Goal: Check status: Check status

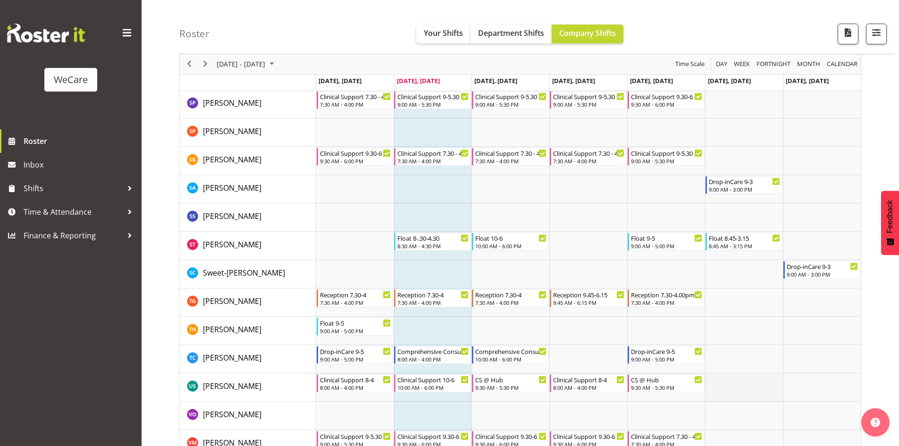
scroll to position [1411, 0]
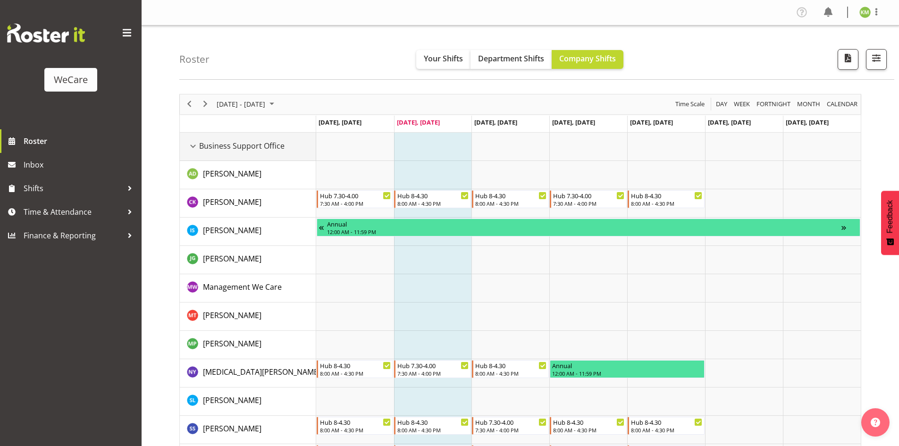
drag, startPoint x: 193, startPoint y: 148, endPoint x: 196, endPoint y: 155, distance: 7.2
click at [193, 148] on div "Business Support Office resource" at bounding box center [193, 146] width 12 height 12
drag, startPoint x: 192, startPoint y: 150, endPoint x: 193, endPoint y: 177, distance: 27.9
click at [192, 148] on div "Business Support Office resource" at bounding box center [193, 146] width 12 height 12
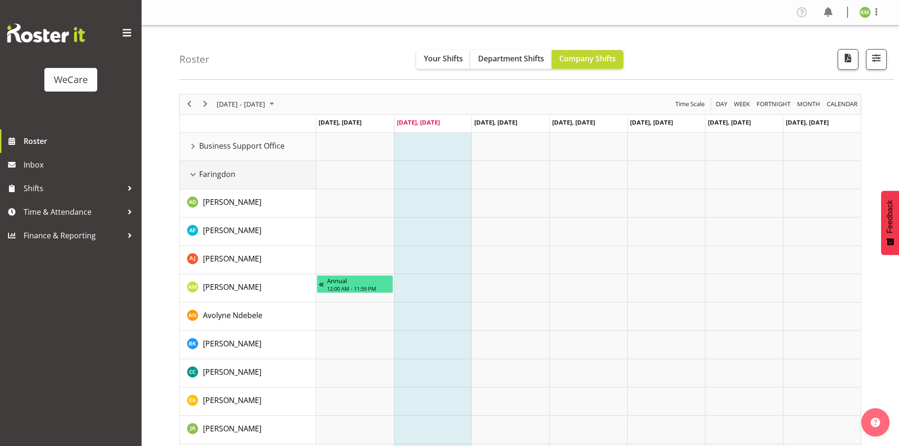
click at [194, 171] on div "Faringdon resource" at bounding box center [193, 174] width 12 height 12
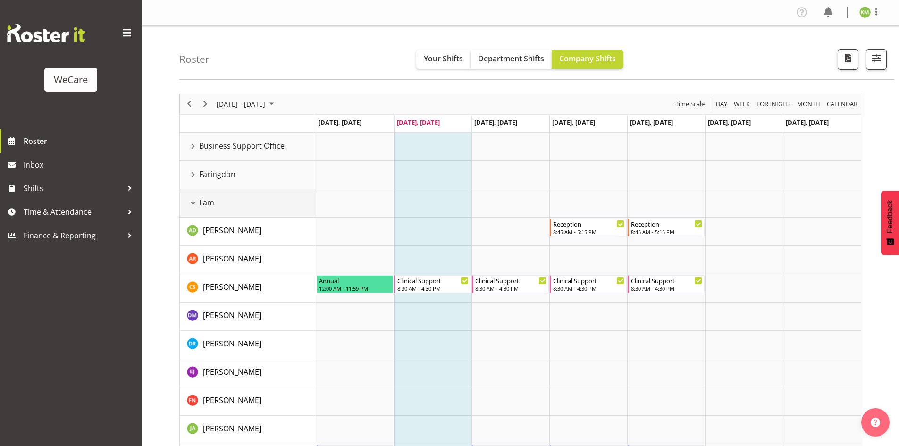
click at [192, 202] on div "Ilam resource" at bounding box center [193, 203] width 12 height 12
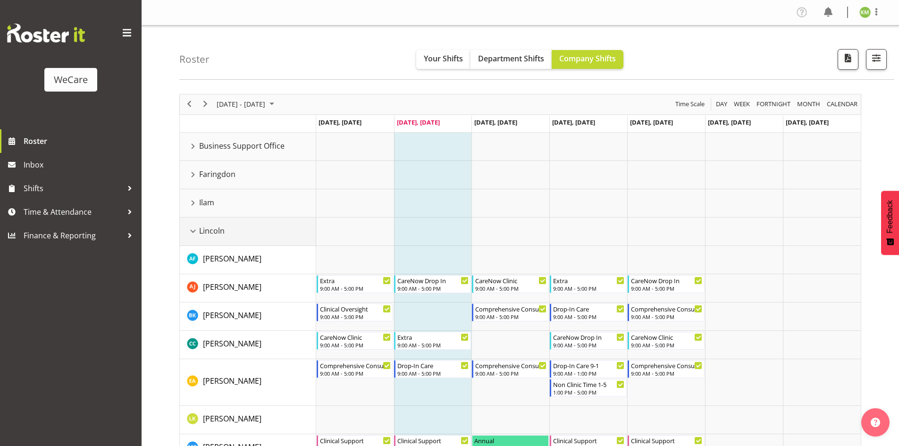
click at [191, 227] on div "Lincoln resource" at bounding box center [193, 231] width 12 height 12
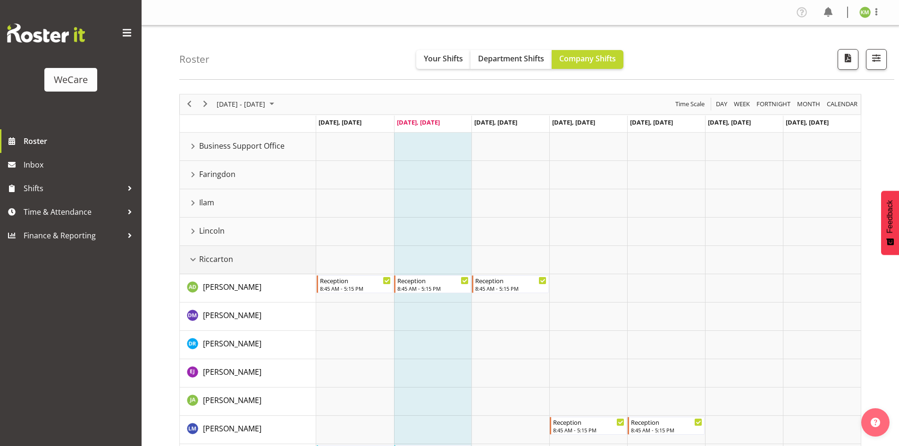
click at [194, 258] on div "Riccarton resource" at bounding box center [193, 259] width 12 height 12
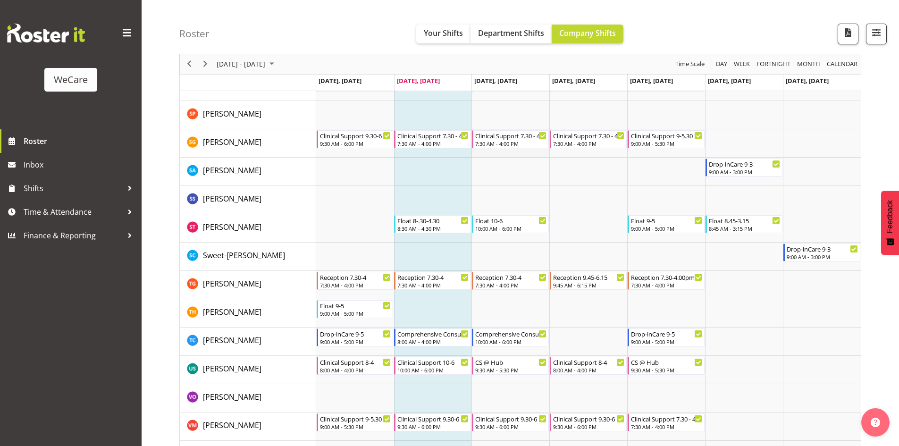
scroll to position [1411, 0]
